Goal: Information Seeking & Learning: Find specific fact

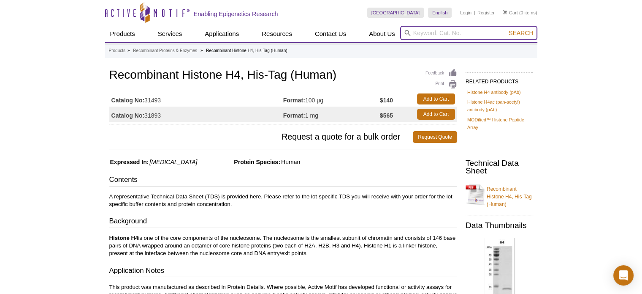
click at [427, 35] on input "search" at bounding box center [468, 33] width 137 height 14
paste input "39145"
click at [506, 29] on button "Search" at bounding box center [521, 33] width 30 height 8
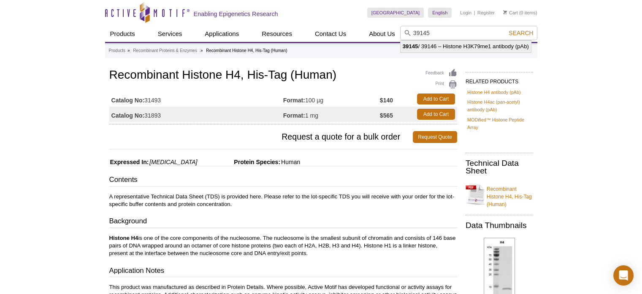
click at [451, 47] on li "39145 / 39146 – Histone H3K79me1 antibody (pAb)" at bounding box center [466, 47] width 131 height 12
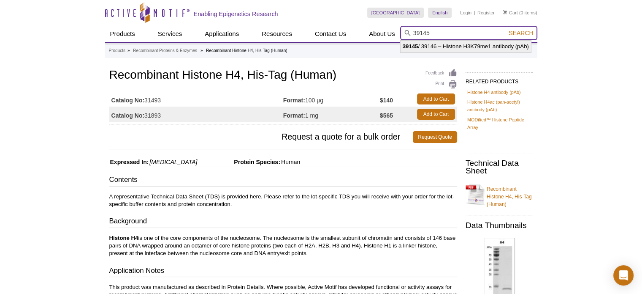
type input "39145 / 39146 – Histone H3K79me1 antibody (pAb)"
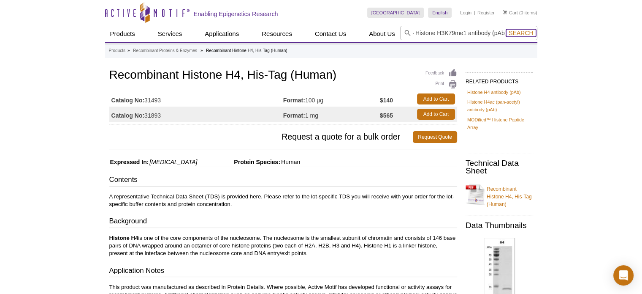
click at [517, 35] on span "Search" at bounding box center [521, 33] width 24 height 7
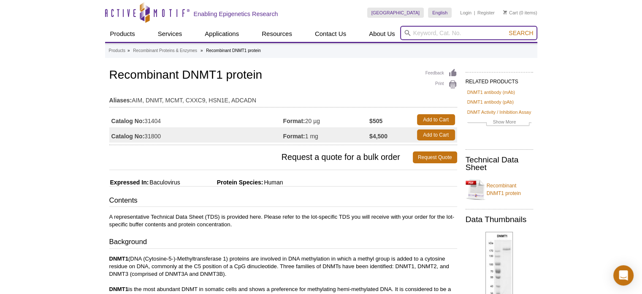
click at [433, 30] on input "search" at bounding box center [468, 33] width 137 height 14
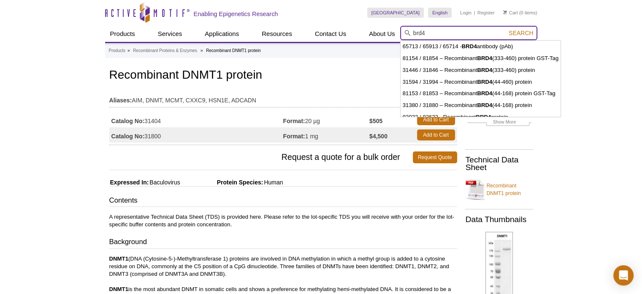
type input "brd4"
click at [506, 29] on button "Search" at bounding box center [521, 33] width 30 height 8
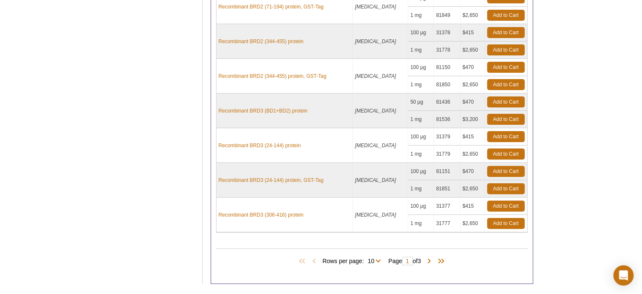
scroll to position [296, 0]
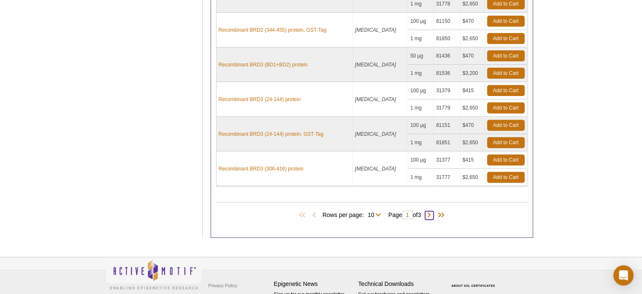
click at [431, 211] on span at bounding box center [429, 215] width 8 height 8
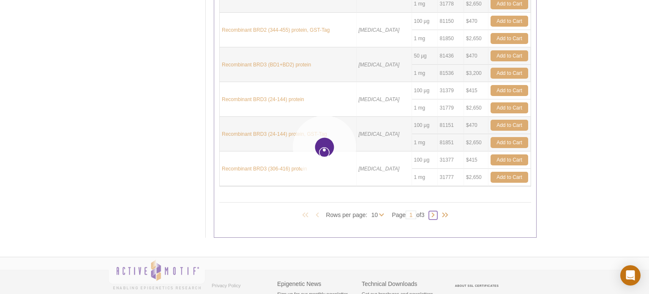
type input "2"
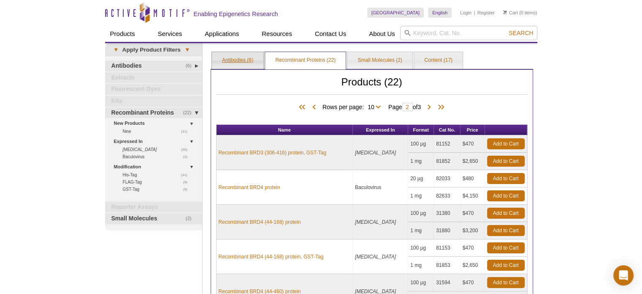
click at [240, 61] on link "Antibodies (6)" at bounding box center [238, 60] width 52 height 17
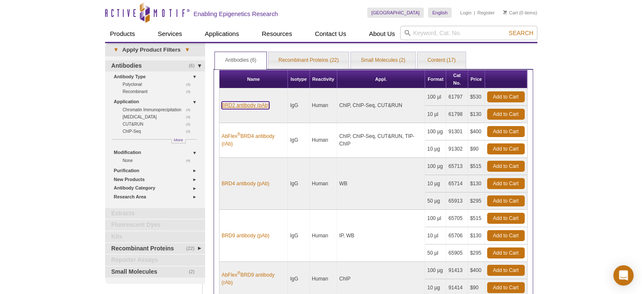
click at [248, 104] on link "BRD2 antibody (pAb)" at bounding box center [246, 105] width 48 height 8
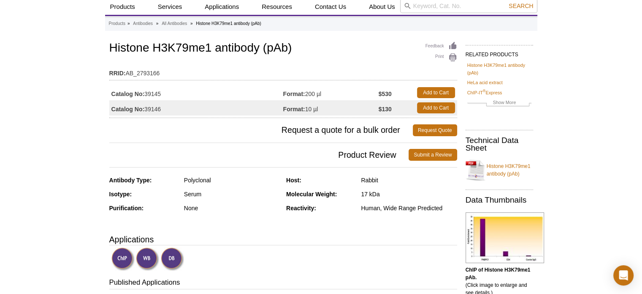
scroll to position [42, 0]
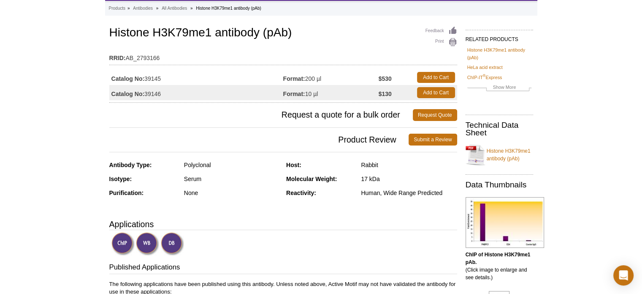
click at [176, 92] on td "Catalog No: 39146" at bounding box center [196, 92] width 174 height 15
drag, startPoint x: 167, startPoint y: 77, endPoint x: 146, endPoint y: 78, distance: 21.6
click at [146, 78] on td "Catalog No: 39145" at bounding box center [196, 77] width 174 height 15
copy td "39145"
drag, startPoint x: 154, startPoint y: 30, endPoint x: 208, endPoint y: 31, distance: 54.1
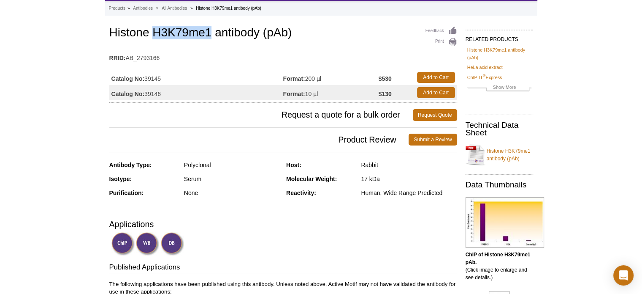
click at [208, 31] on h1 "Histone H3K79me1 antibody (pAb)" at bounding box center [283, 33] width 348 height 14
copy h1 "H3K79me1"
drag, startPoint x: 163, startPoint y: 79, endPoint x: 146, endPoint y: 79, distance: 17.3
click at [146, 79] on td "Catalog No: 39145" at bounding box center [196, 77] width 174 height 15
copy td "39145"
